Goal: Contribute content: Add original content to the website for others to see

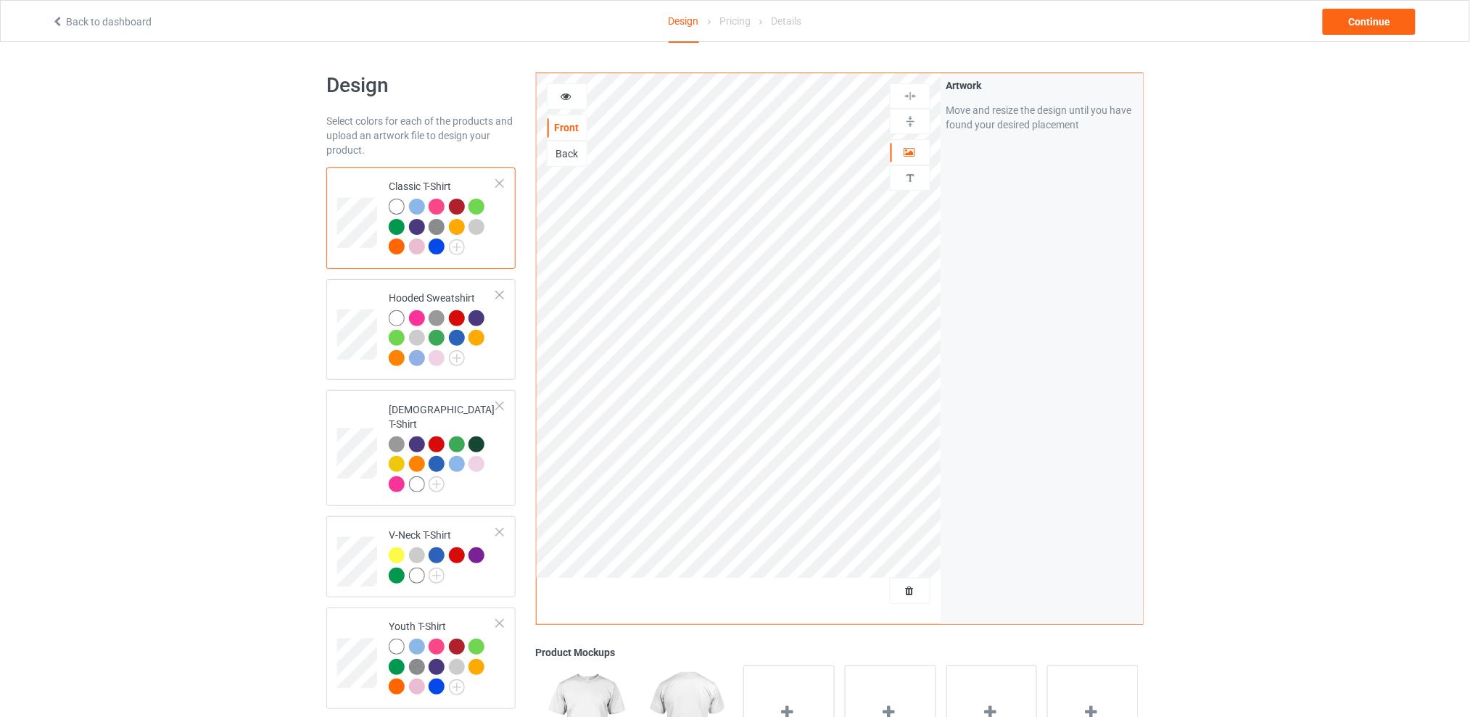
click at [912, 584] on div at bounding box center [910, 591] width 39 height 15
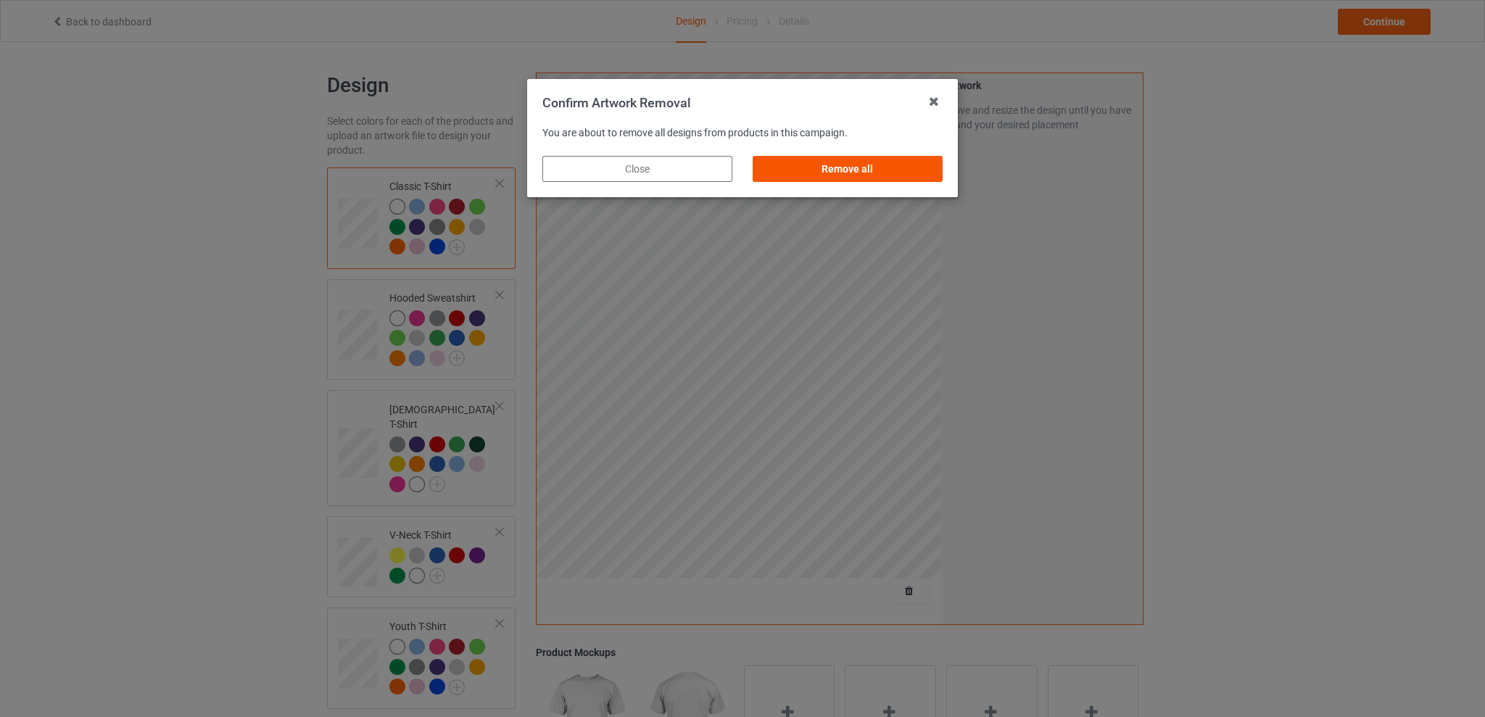
click at [841, 171] on div "Remove all" at bounding box center [848, 169] width 190 height 26
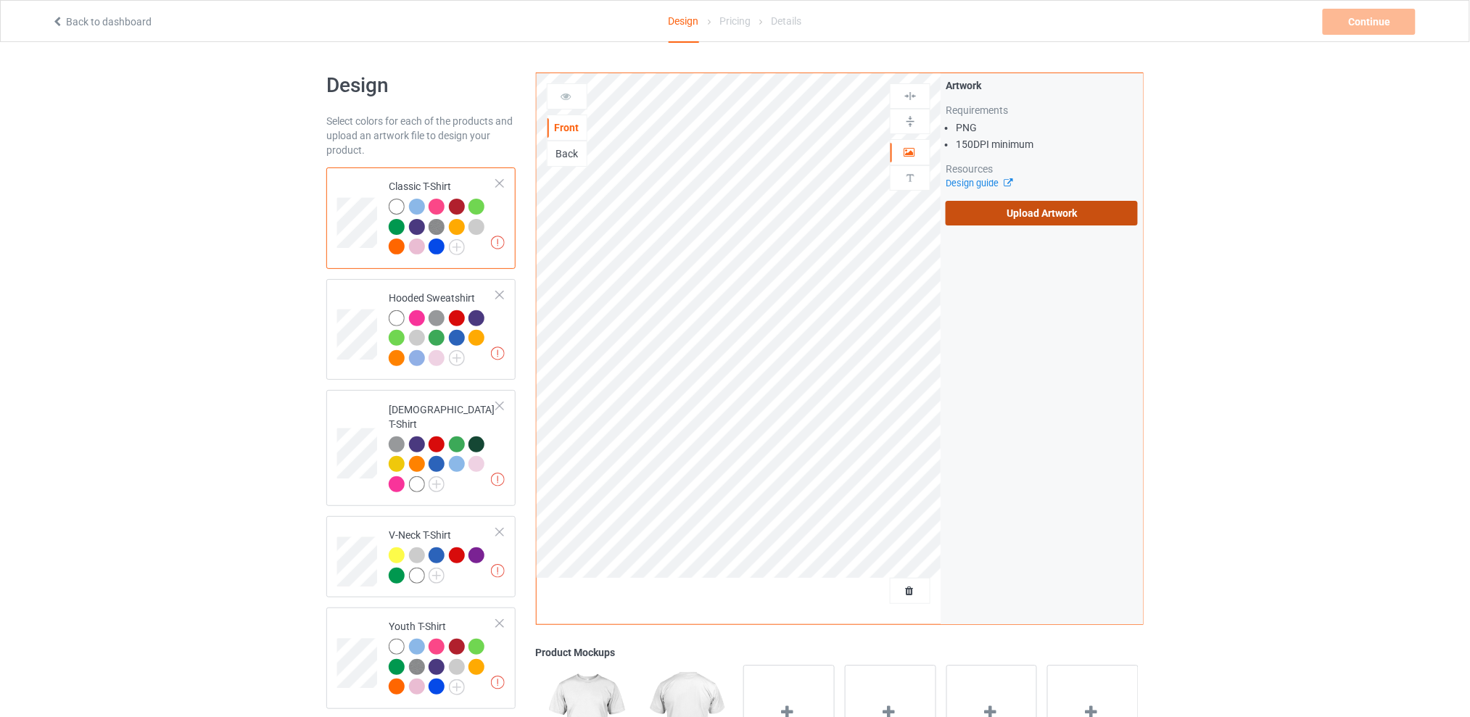
click at [1025, 210] on label "Upload Artwork" at bounding box center [1042, 213] width 192 height 25
click at [0, 0] on input "Upload Artwork" at bounding box center [0, 0] width 0 height 0
click at [579, 157] on div "Back" at bounding box center [567, 154] width 39 height 15
click at [1010, 205] on label "Upload Artwork" at bounding box center [1042, 213] width 192 height 25
click at [0, 0] on input "Upload Artwork" at bounding box center [0, 0] width 0 height 0
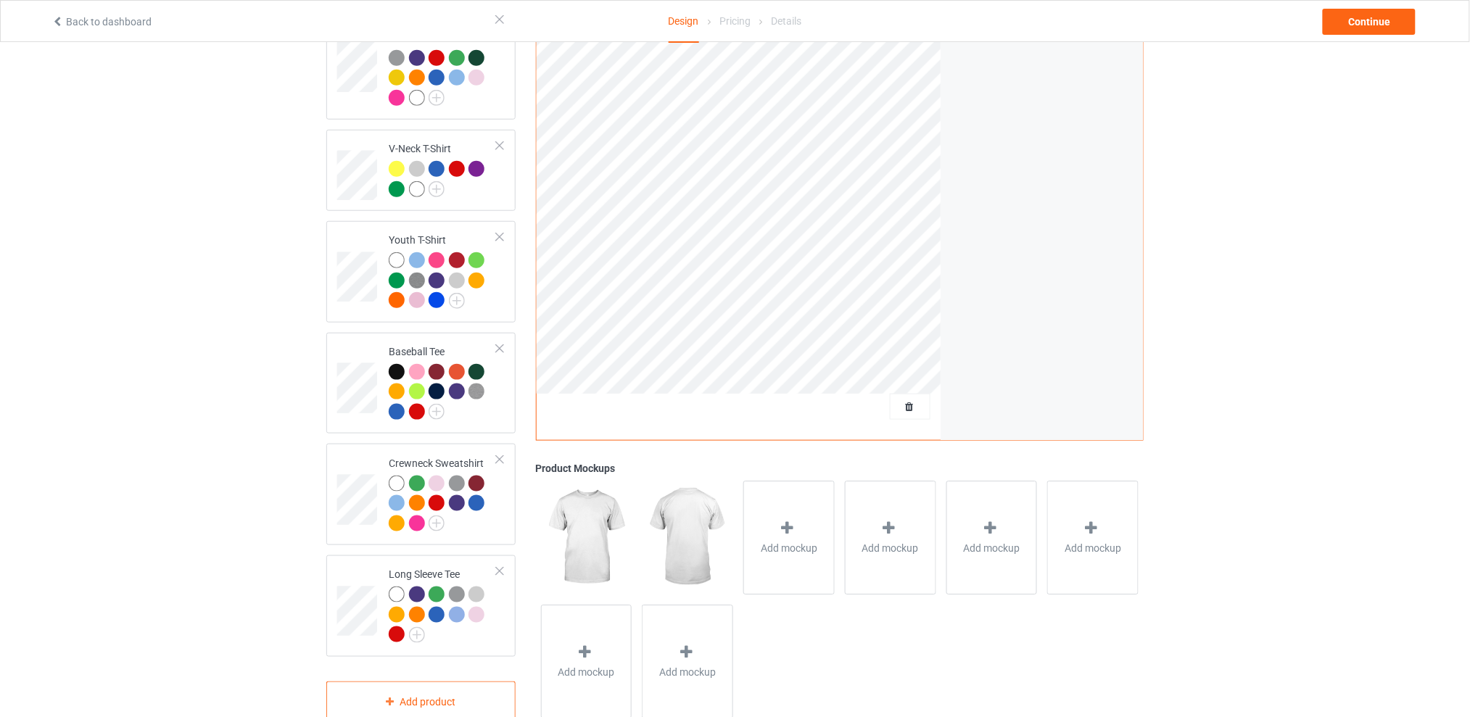
scroll to position [193, 0]
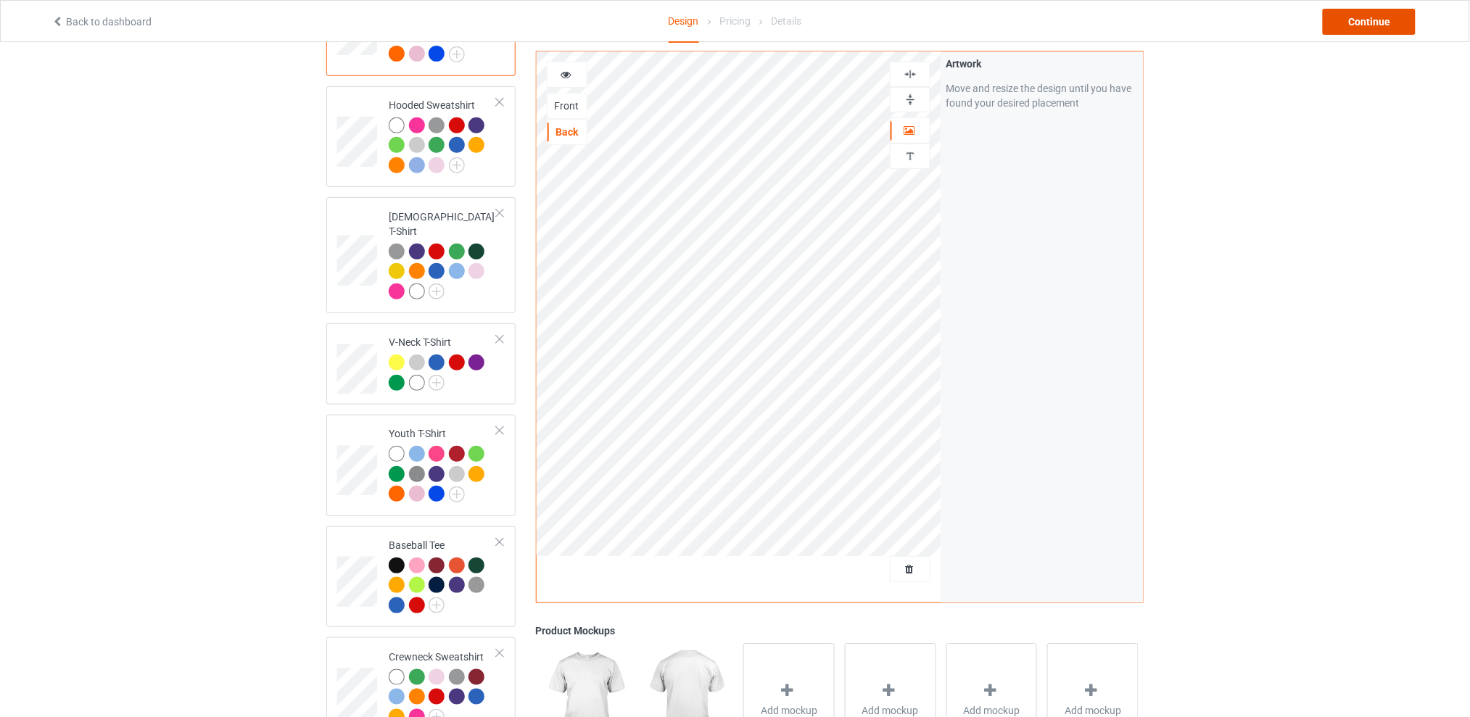
click at [1351, 19] on div "Continue" at bounding box center [1369, 22] width 93 height 26
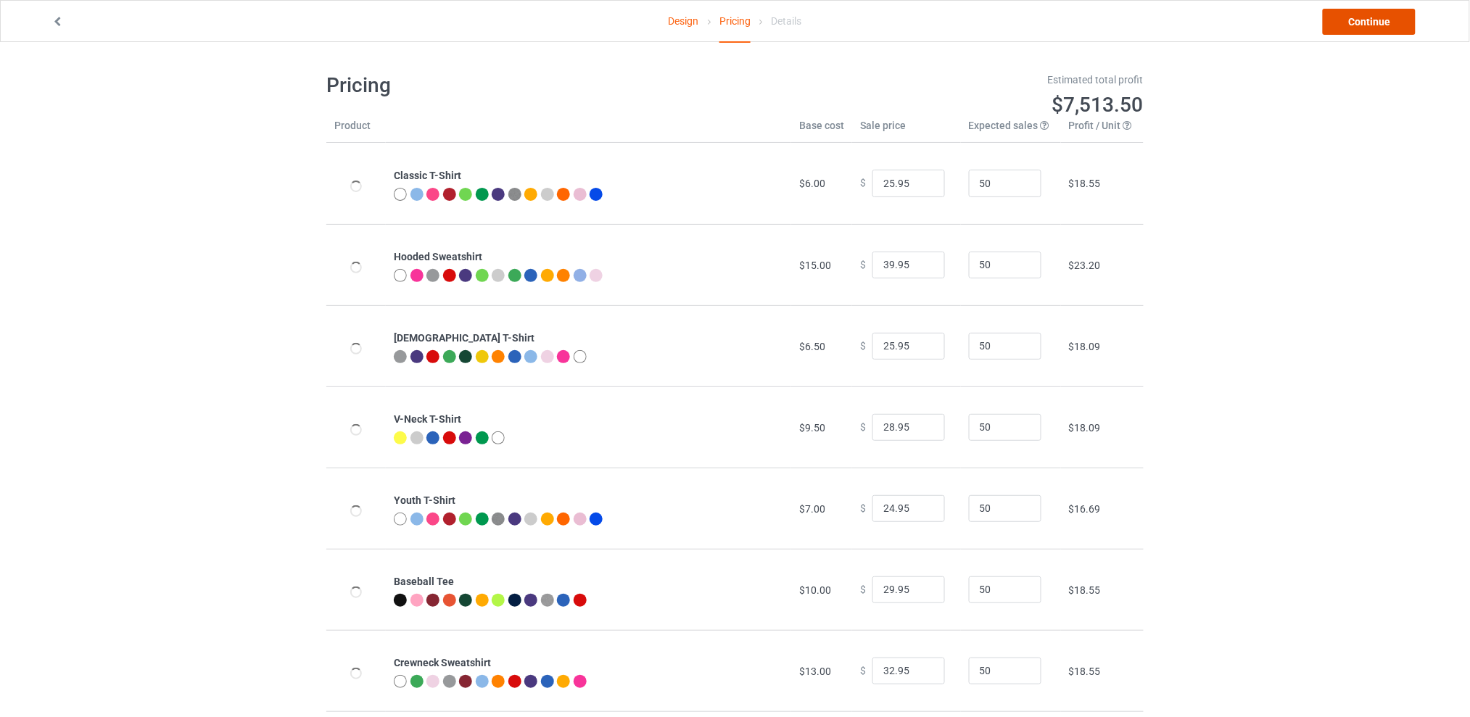
click at [1350, 20] on link "Continue" at bounding box center [1369, 22] width 93 height 26
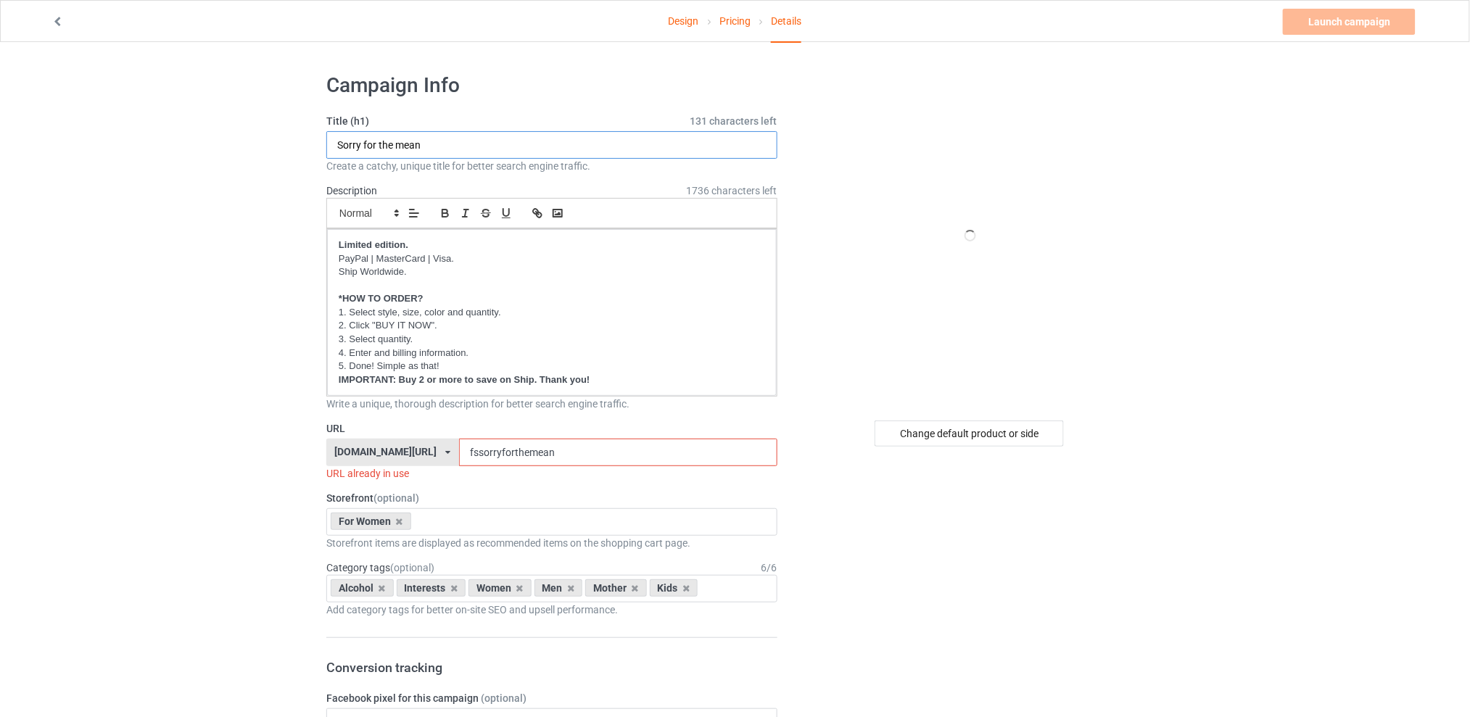
drag, startPoint x: 462, startPoint y: 146, endPoint x: 235, endPoint y: 147, distance: 227.0
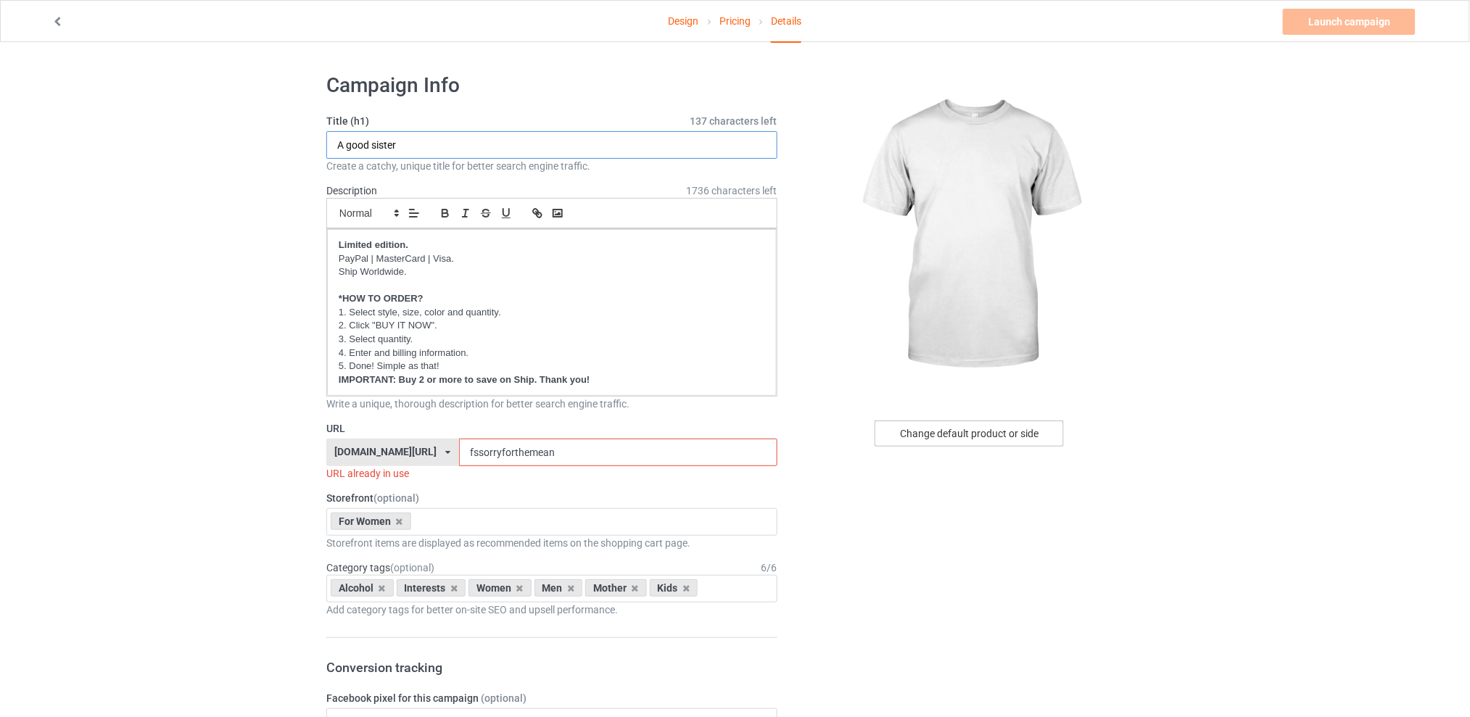
type input "A good sister"
click at [918, 432] on div "Change default product or side" at bounding box center [969, 434] width 189 height 26
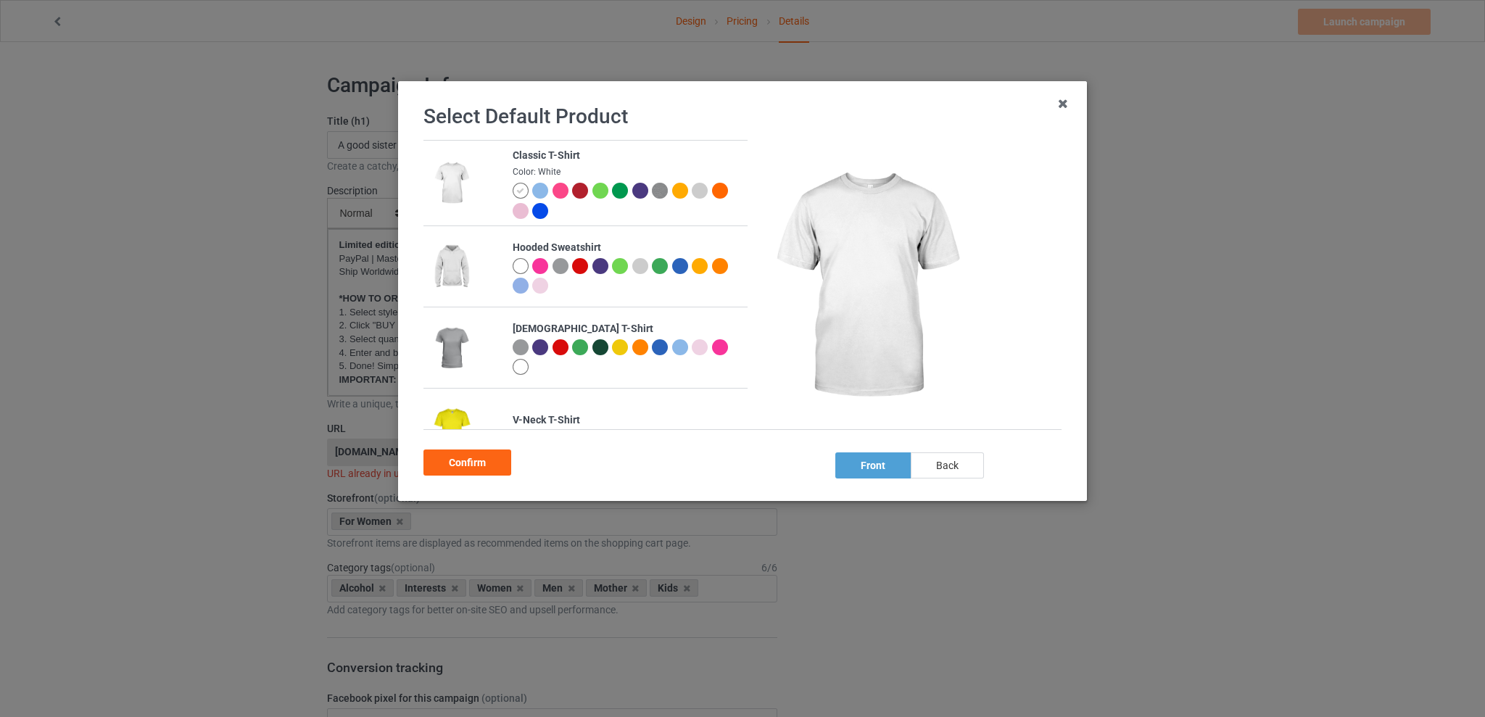
click at [946, 456] on div "back" at bounding box center [947, 466] width 73 height 26
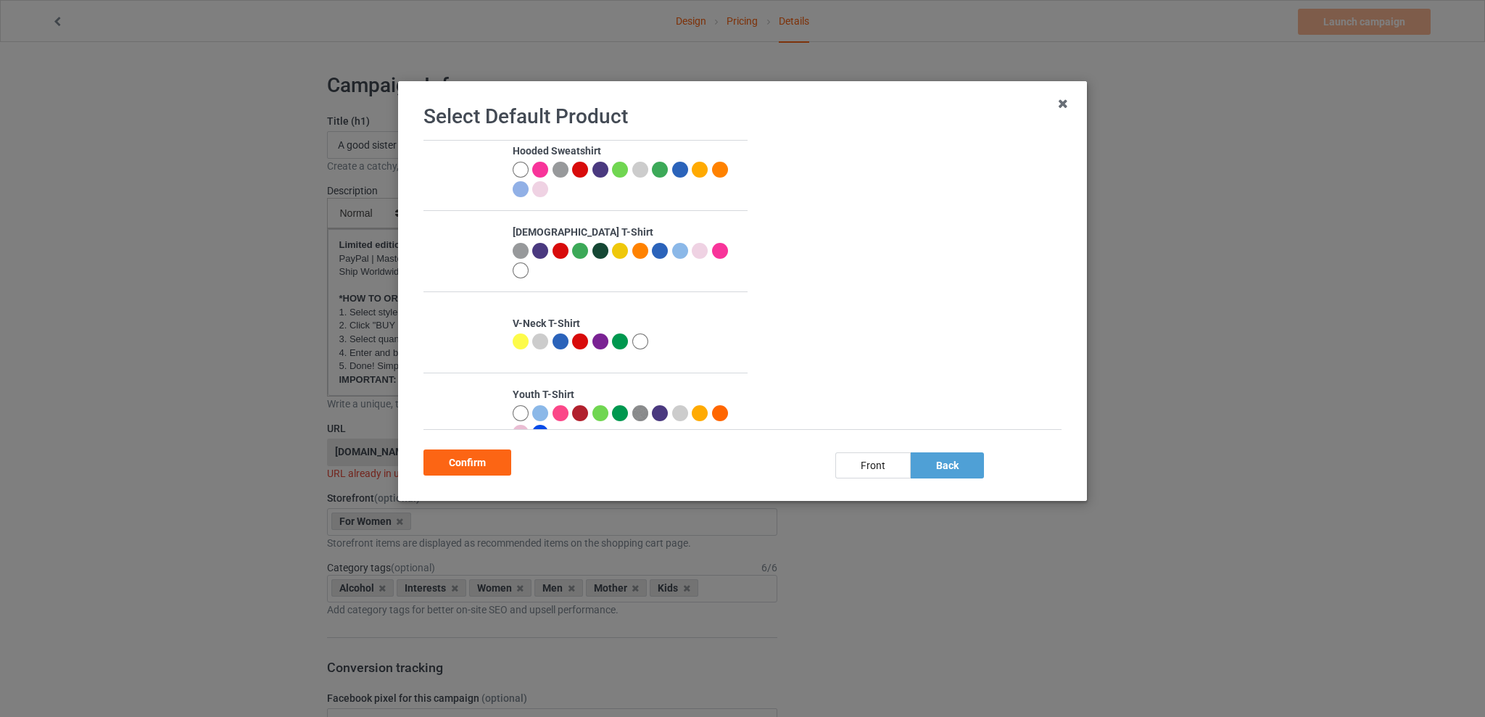
scroll to position [290, 0]
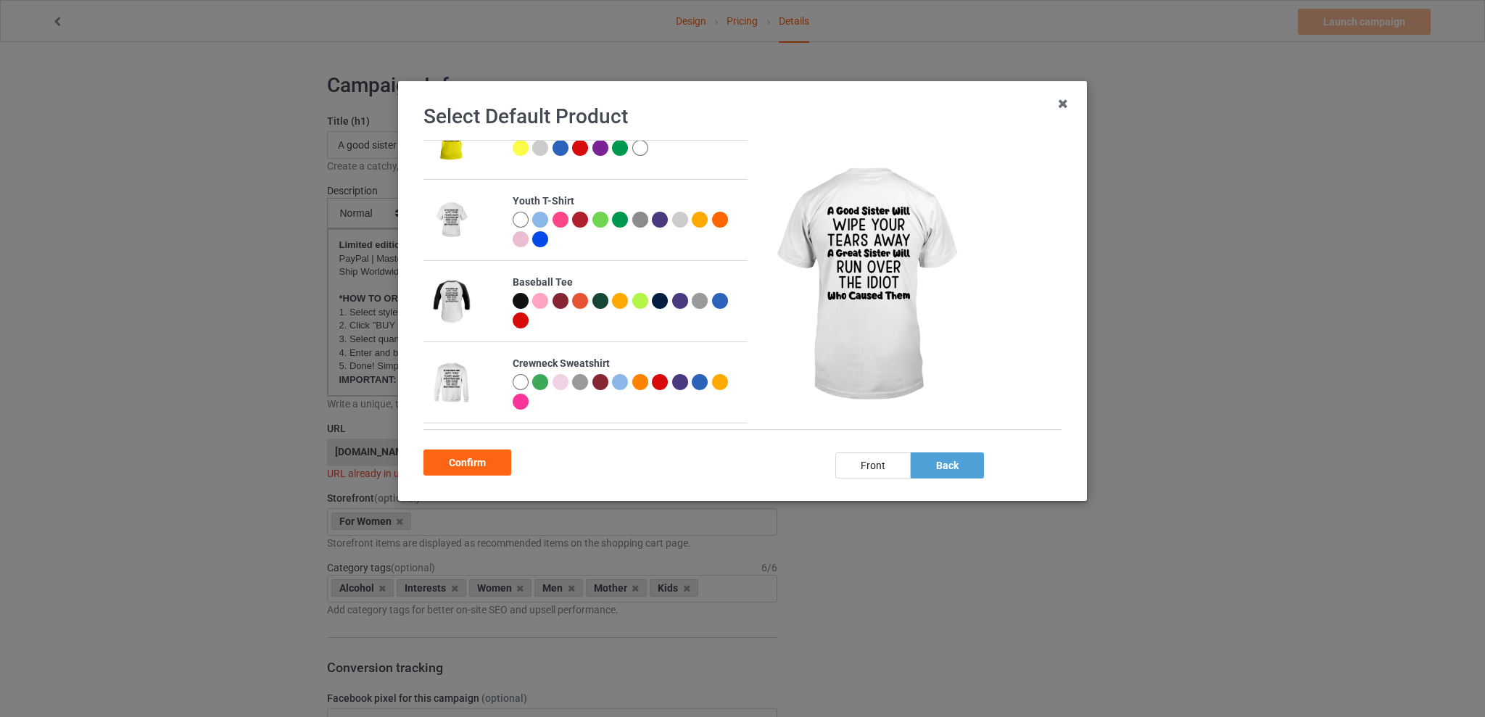
click at [529, 403] on div at bounding box center [521, 402] width 16 height 16
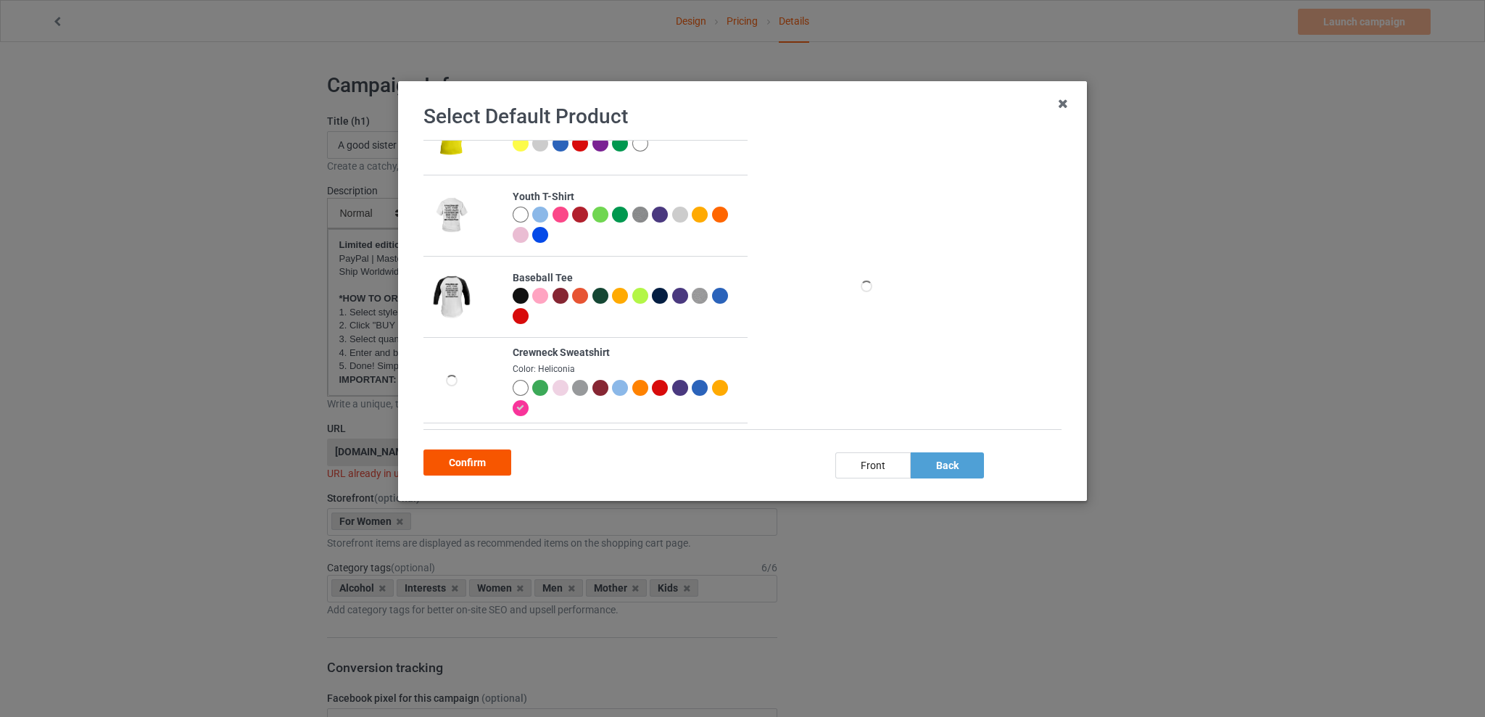
click at [481, 462] on div "Confirm" at bounding box center [468, 463] width 88 height 26
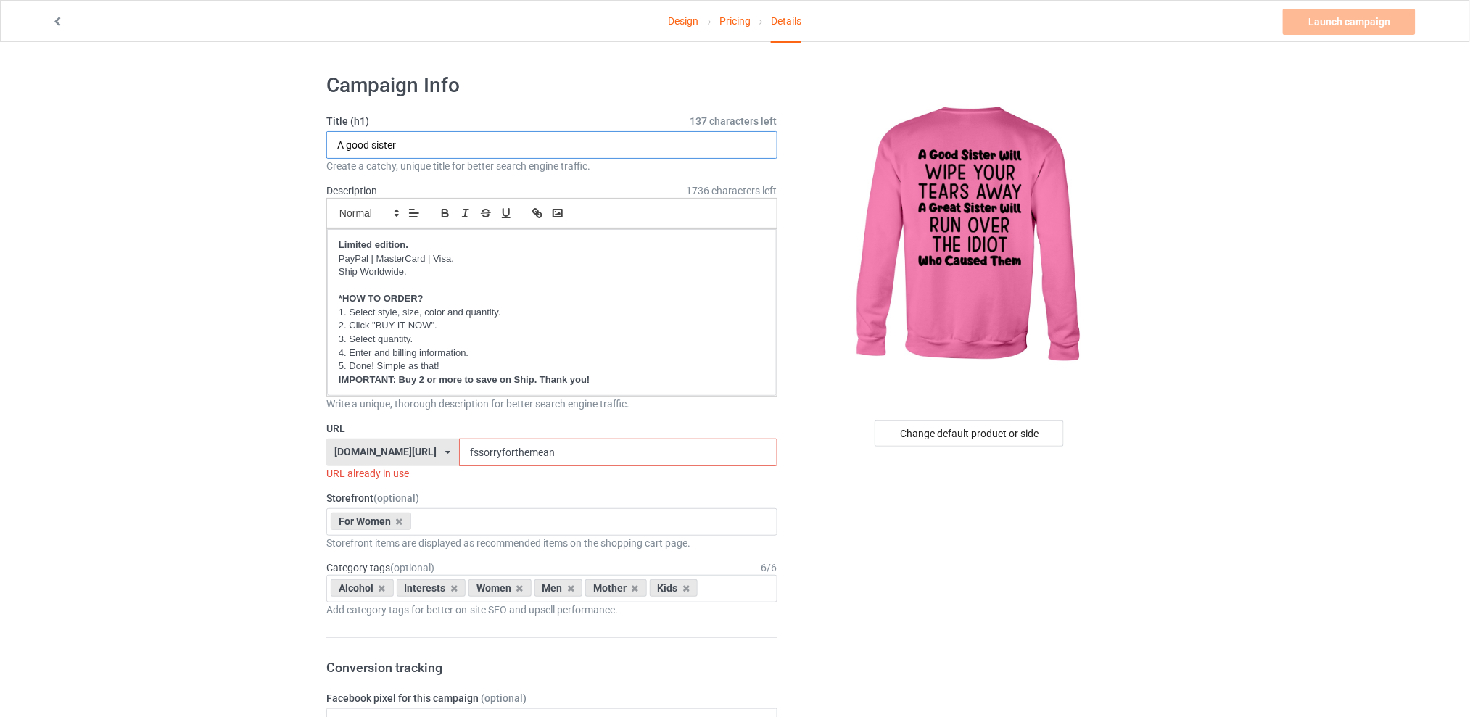
click at [419, 140] on input "A good sister" at bounding box center [551, 145] width 451 height 28
click at [680, 29] on link "Design" at bounding box center [684, 21] width 30 height 41
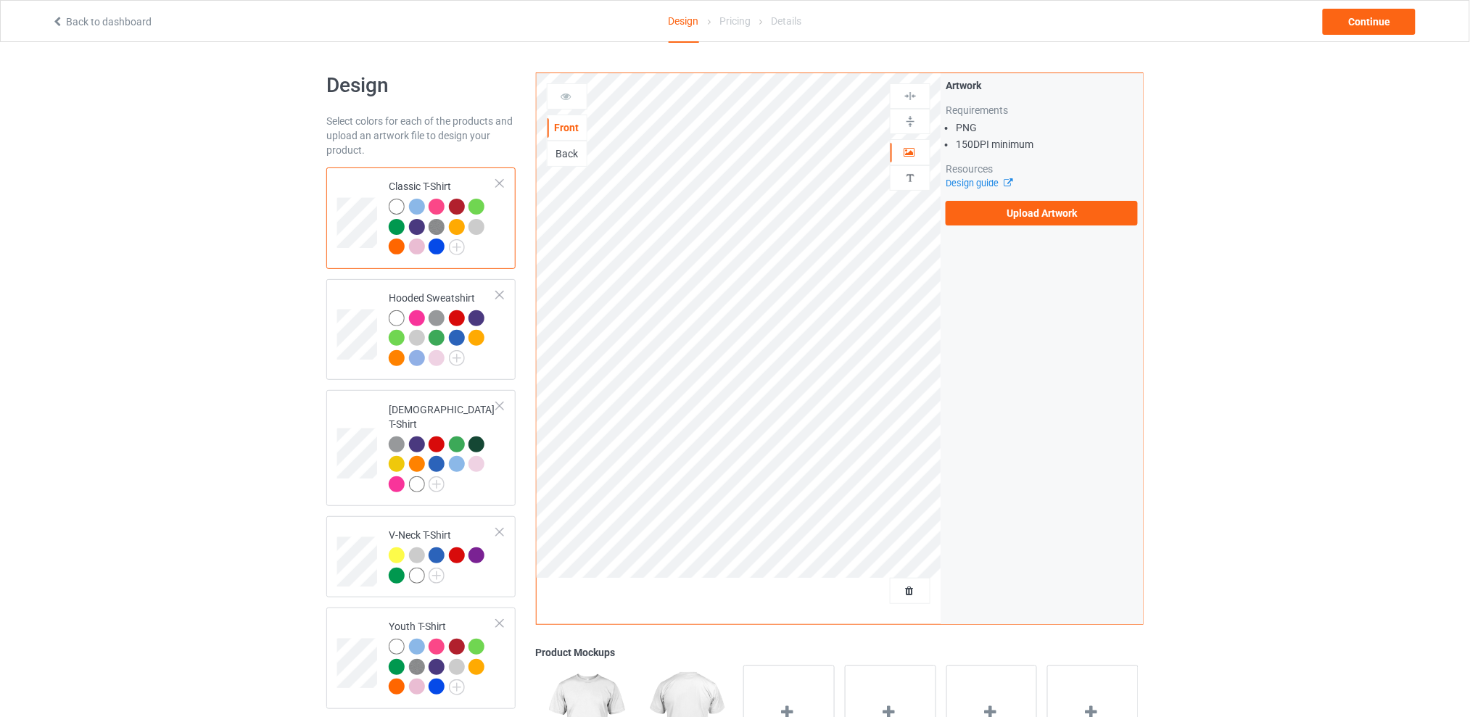
click at [573, 150] on div "Back" at bounding box center [567, 154] width 39 height 15
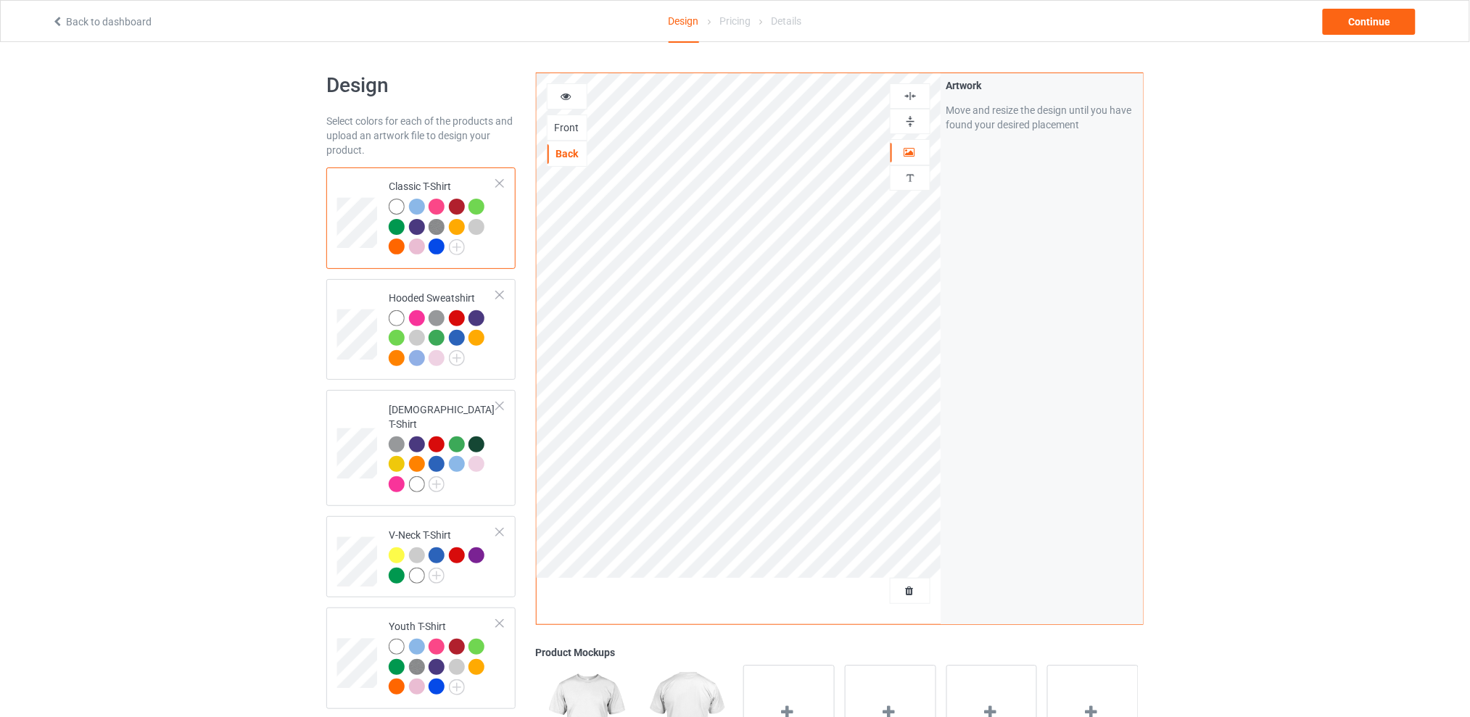
click at [1324, 225] on div "Design Select colors for each of the products and upload an artwork file to des…" at bounding box center [735, 592] width 1470 height 1100
click at [1356, 28] on div "Continue" at bounding box center [1369, 22] width 93 height 26
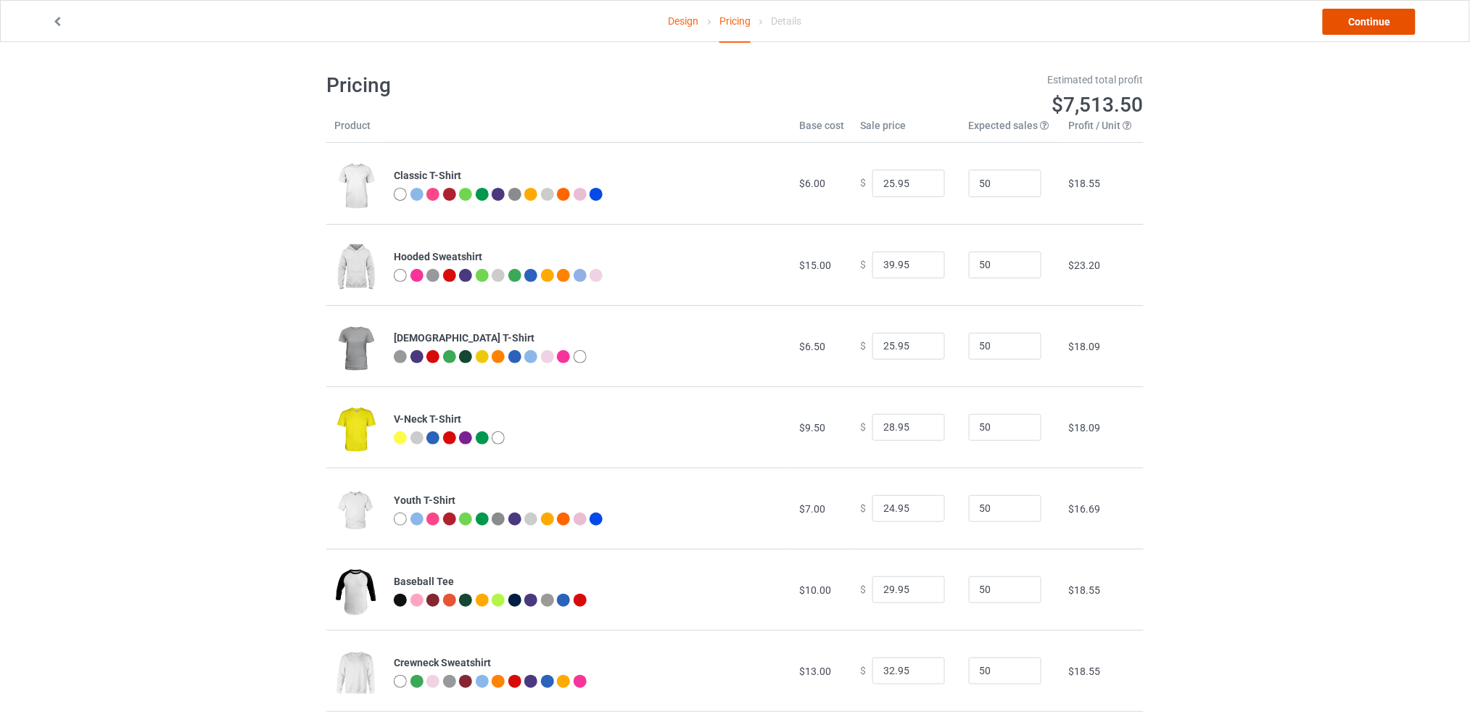
click at [1350, 28] on link "Continue" at bounding box center [1369, 22] width 93 height 26
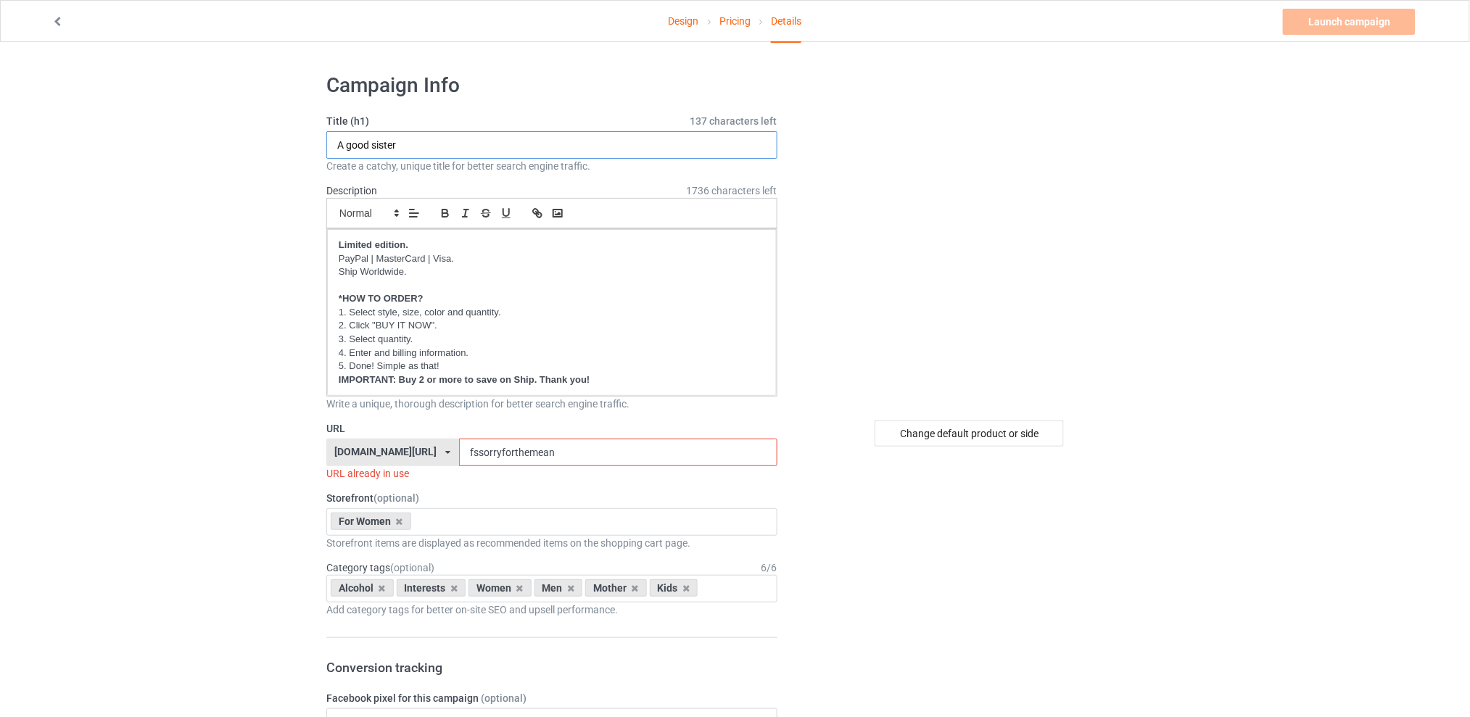
click at [431, 147] on input "A good sister" at bounding box center [551, 145] width 451 height 28
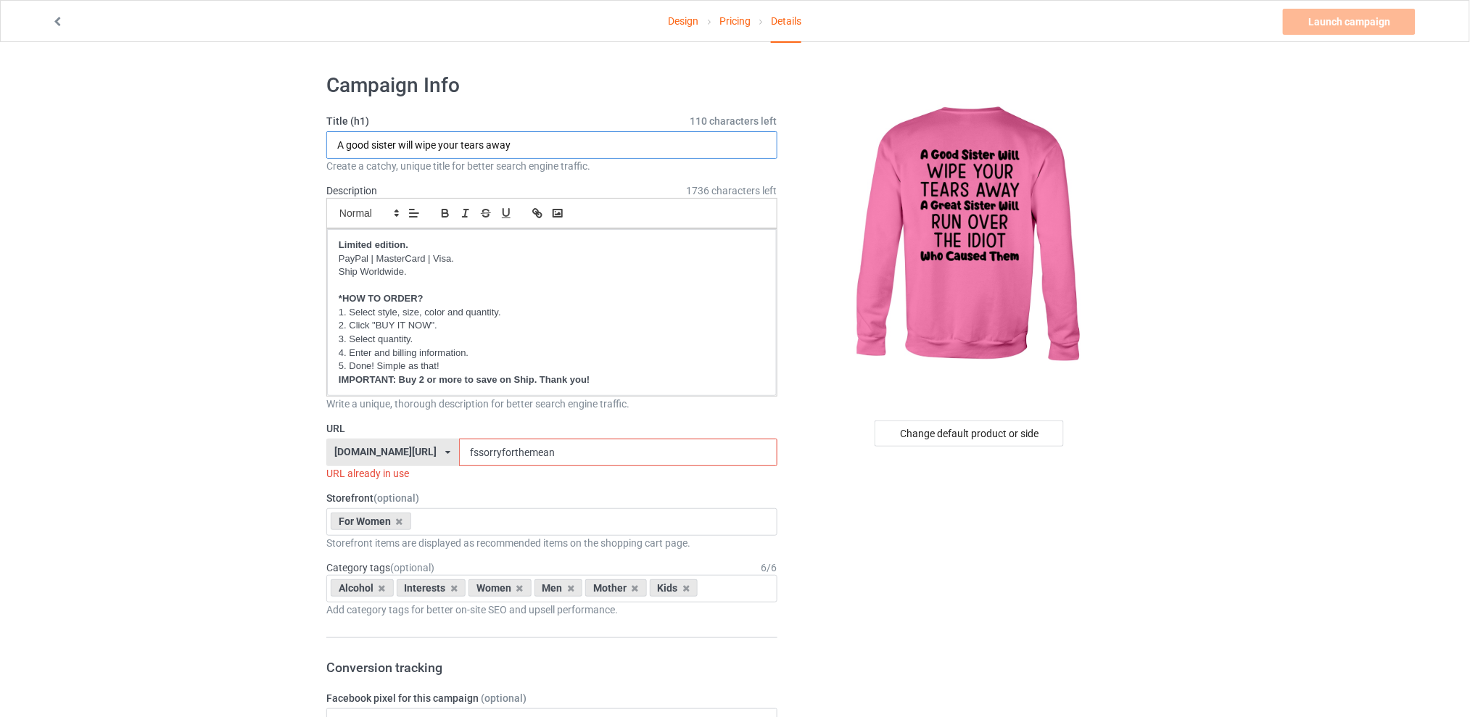
type input "A good sister will wipe your tears away"
drag, startPoint x: 575, startPoint y: 453, endPoint x: 420, endPoint y: 456, distance: 155.2
click at [420, 456] on div "[DOMAIN_NAME][URL] [DOMAIN_NAME][URL] [DOMAIN_NAME][URL] [DOMAIN_NAME][URL] 5d7…" at bounding box center [551, 453] width 451 height 28
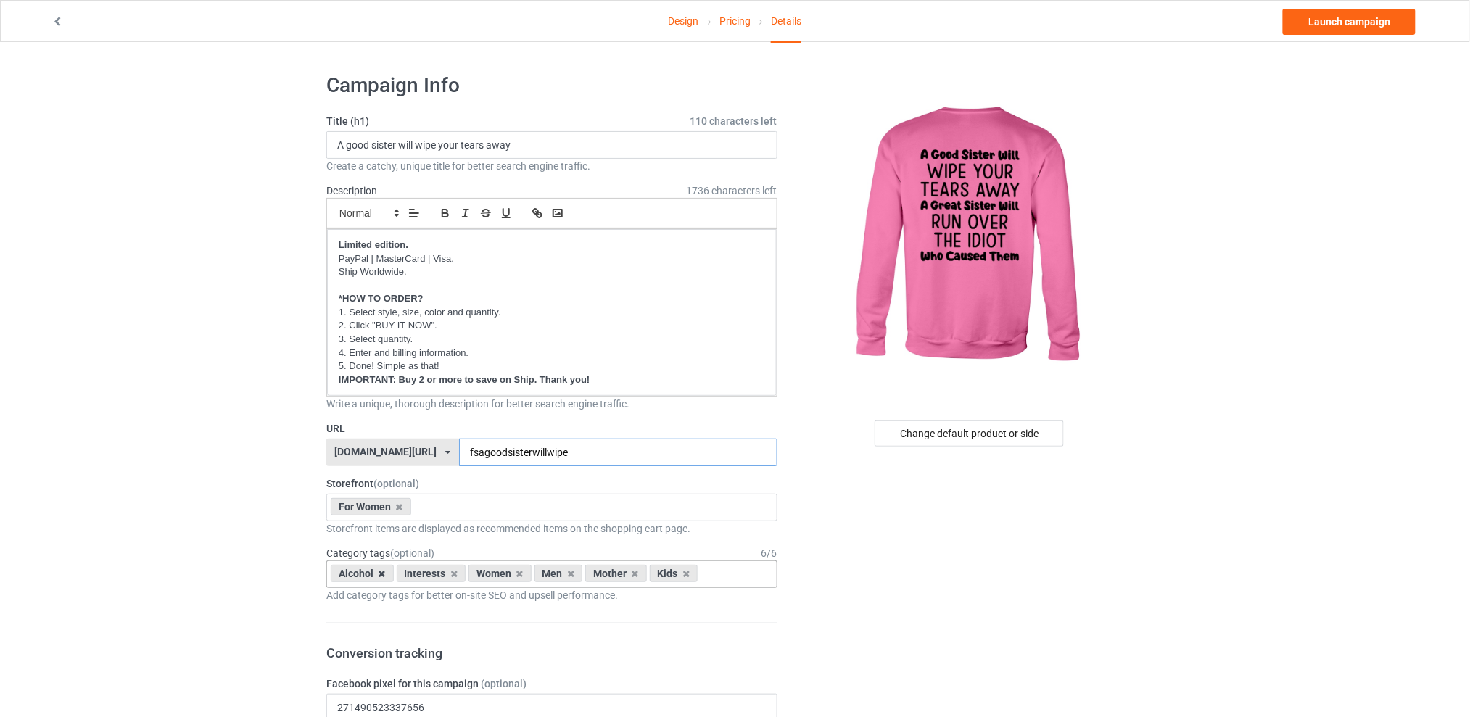
type input "fsagoodsisterwillwipe"
click at [382, 573] on icon at bounding box center [382, 573] width 7 height 9
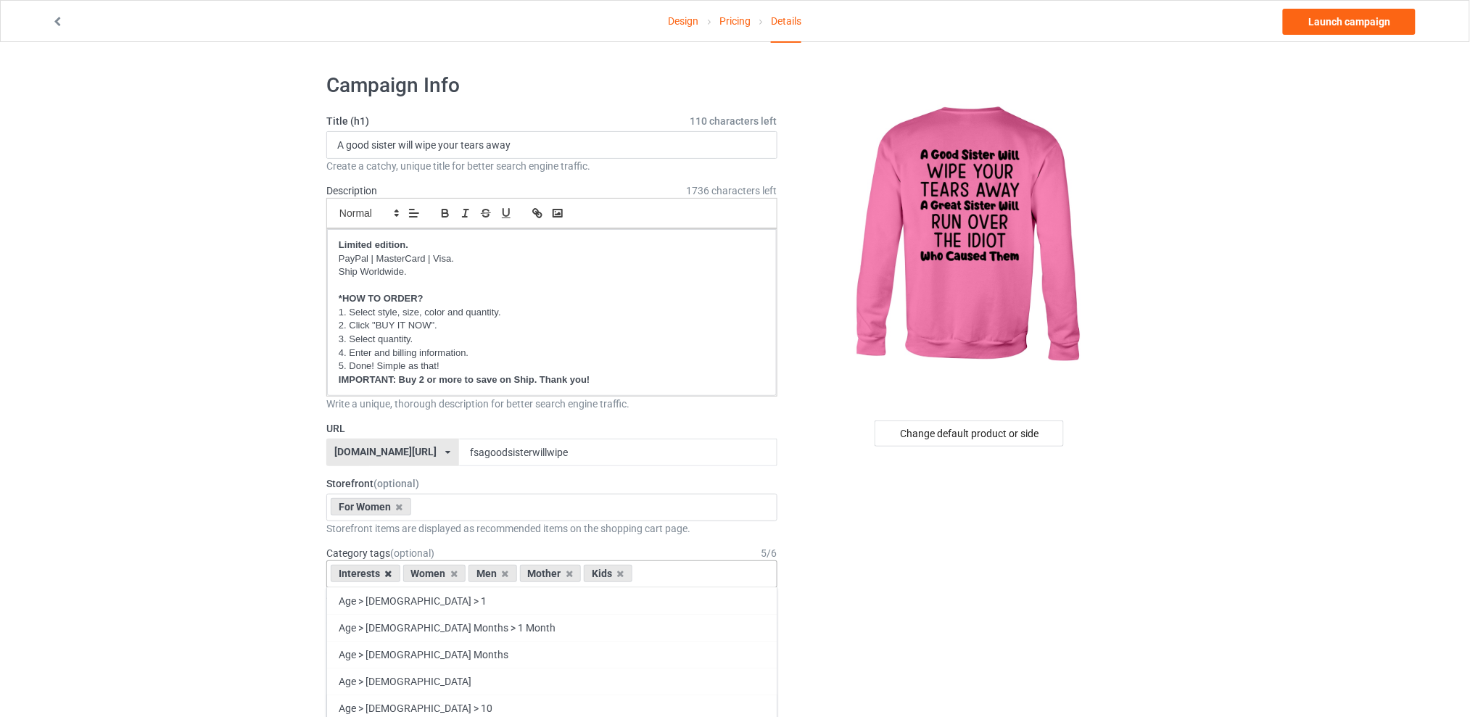
click at [387, 570] on icon at bounding box center [388, 573] width 7 height 9
click at [433, 574] on icon at bounding box center [432, 573] width 7 height 9
click at [444, 574] on icon at bounding box center [445, 573] width 7 height 9
click at [433, 573] on icon at bounding box center [432, 573] width 7 height 9
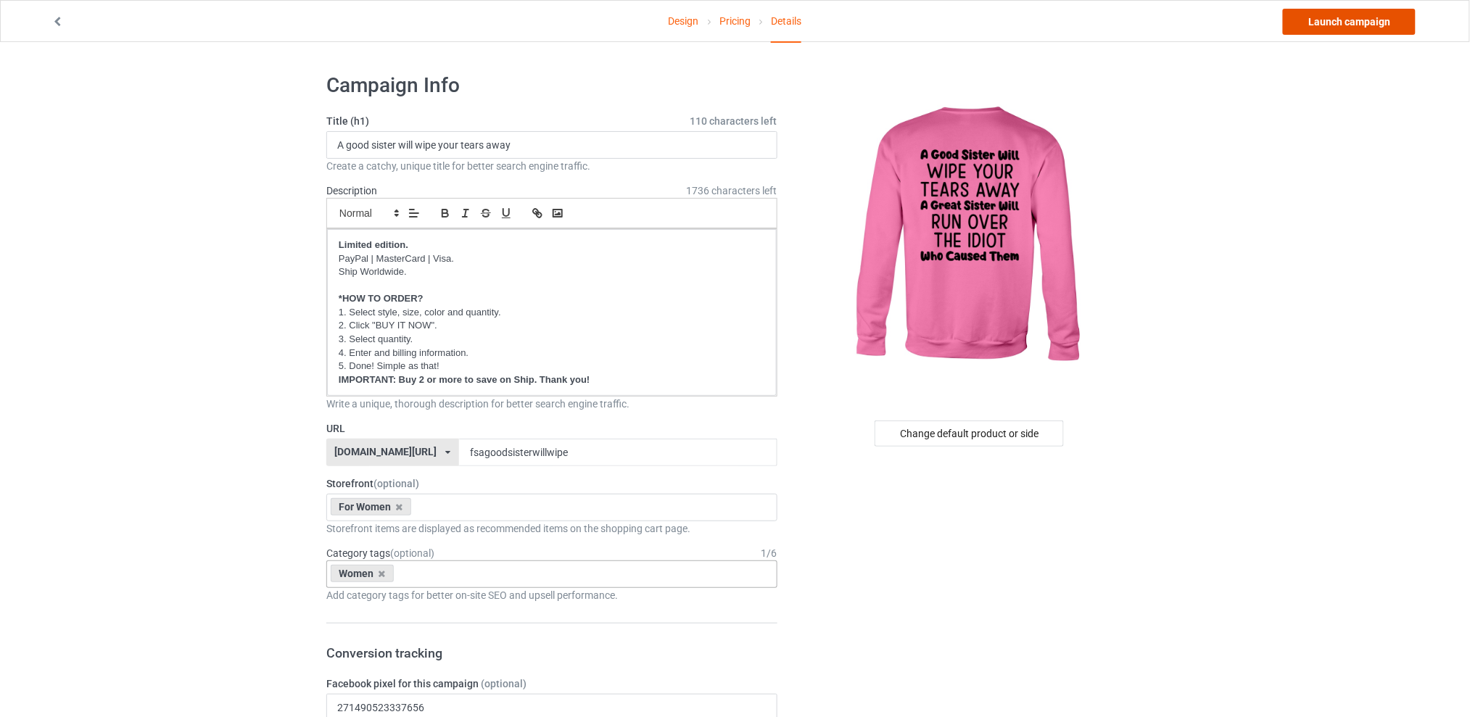
click at [1319, 21] on link "Launch campaign" at bounding box center [1349, 22] width 133 height 26
